Goal: Find contact information: Find contact information

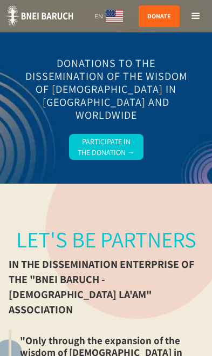
click at [203, 15] on div "menu" at bounding box center [196, 16] width 32 height 32
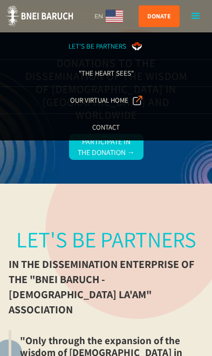
click at [116, 125] on div "Contact" at bounding box center [106, 127] width 28 height 11
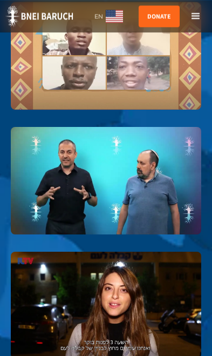
scroll to position [4232, 0]
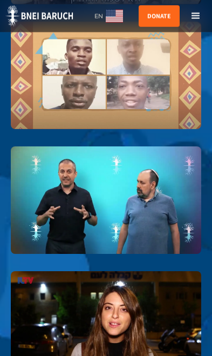
click at [209, 12] on div "menu" at bounding box center [196, 16] width 32 height 32
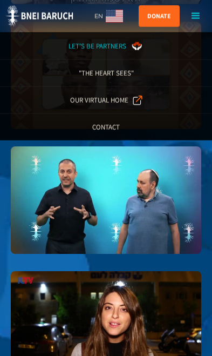
click at [31, 19] on img at bounding box center [39, 16] width 68 height 22
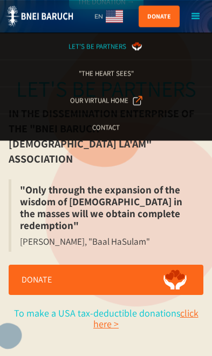
scroll to position [149, 0]
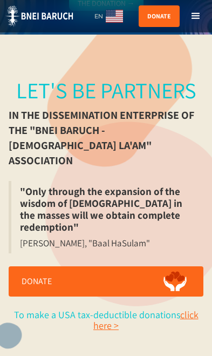
click at [27, 266] on link "Donate" at bounding box center [107, 281] width 196 height 30
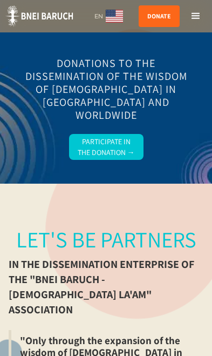
click at [198, 9] on div "menu" at bounding box center [196, 16] width 32 height 32
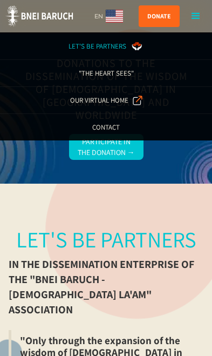
click at [207, 13] on div "menu" at bounding box center [196, 16] width 32 height 32
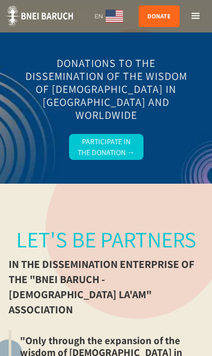
click at [207, 19] on div "menu" at bounding box center [196, 16] width 32 height 32
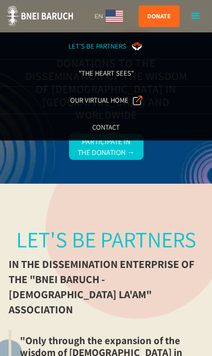
click at [107, 130] on div "Contact" at bounding box center [106, 127] width 28 height 11
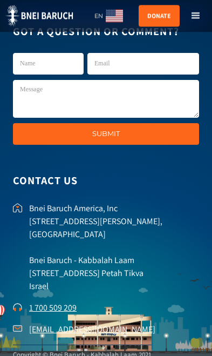
scroll to position [4774, 0]
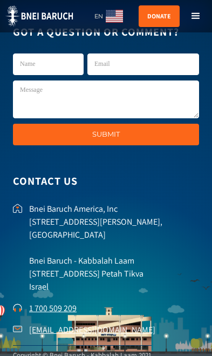
click at [46, 260] on p "Bnei Baruch America, Inc [STREET_ADDRESS][PERSON_NAME] [GEOGRAPHIC_DATA] - Kabb…" at bounding box center [114, 248] width 170 height 91
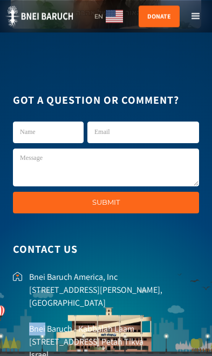
scroll to position [4704, 0]
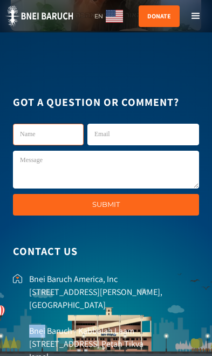
click at [28, 124] on input "kab1-English" at bounding box center [48, 135] width 71 height 22
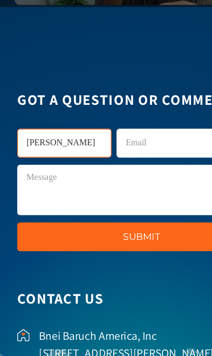
type input "[PERSON_NAME]"
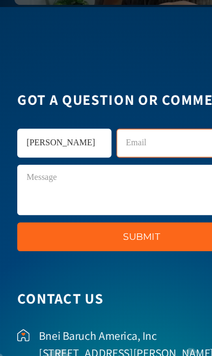
click at [133, 124] on input "kab1-English" at bounding box center [144, 135] width 112 height 22
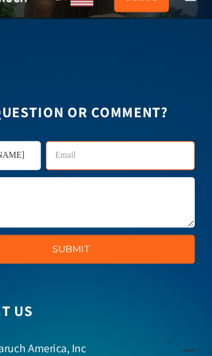
type input "g"
